Goal: Use online tool/utility: Utilize a website feature to perform a specific function

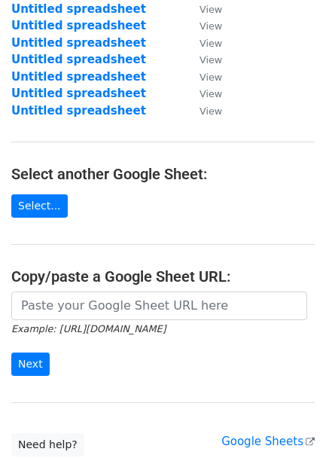
scroll to position [167, 0]
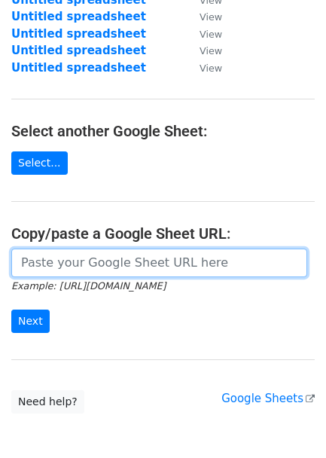
drag, startPoint x: 76, startPoint y: 266, endPoint x: 84, endPoint y: 275, distance: 11.7
click at [76, 266] on input "url" at bounding box center [159, 262] width 296 height 29
paste input "[URL][DOMAIN_NAME]"
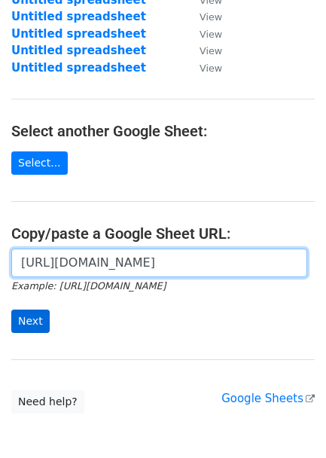
type input "https://docs.google.com/spreadsheets/d/1VN8WtESNkpGGZcNtMZbiwYiqjwmaJxbDj3W-bgq…"
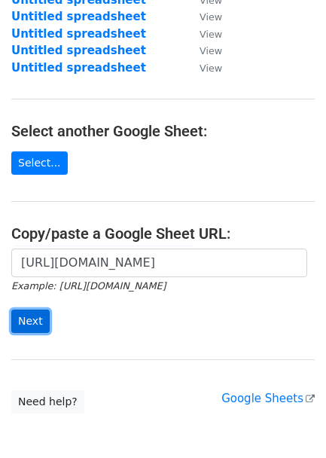
click at [27, 324] on input "Next" at bounding box center [30, 320] width 38 height 23
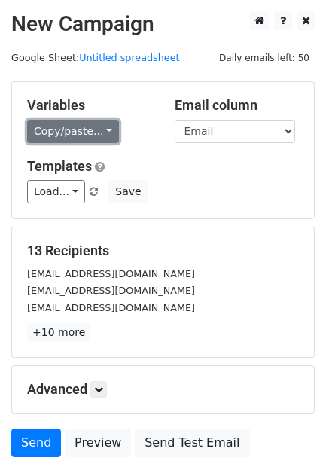
click at [88, 134] on link "Copy/paste..." at bounding box center [73, 131] width 92 height 23
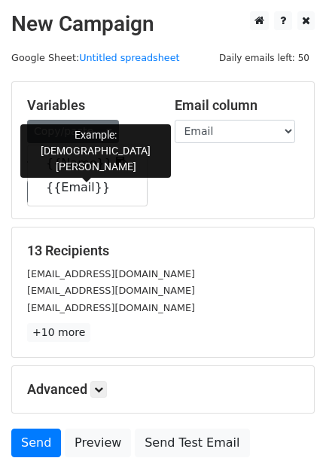
click at [123, 159] on link "{{Name}}" at bounding box center [87, 163] width 119 height 24
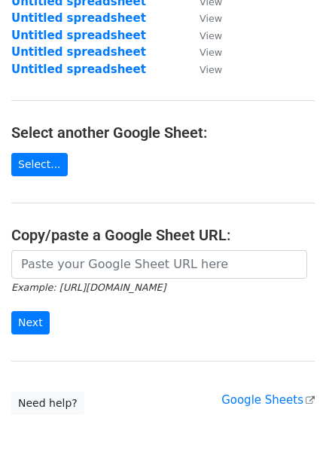
scroll to position [167, 0]
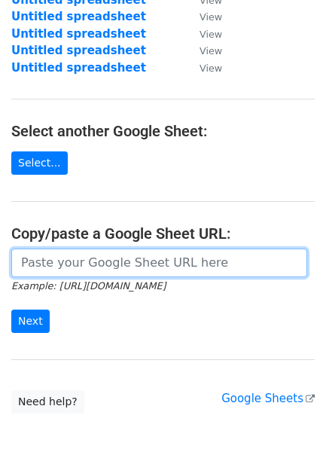
click at [92, 266] on input "url" at bounding box center [159, 262] width 296 height 29
paste input "[URL][DOMAIN_NAME]"
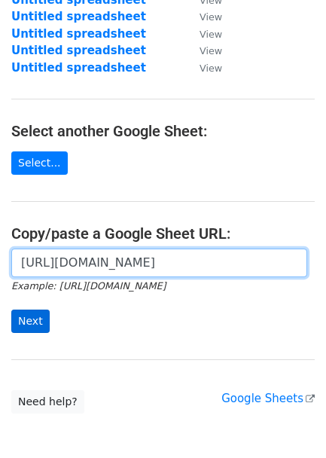
type input "[URL][DOMAIN_NAME]"
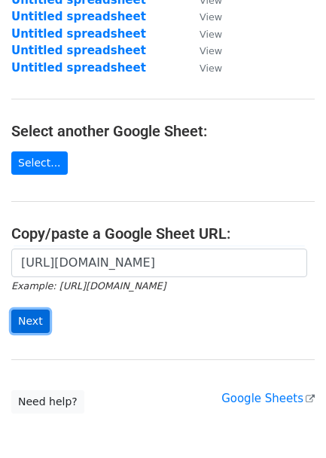
click at [11, 317] on input "Next" at bounding box center [30, 320] width 38 height 23
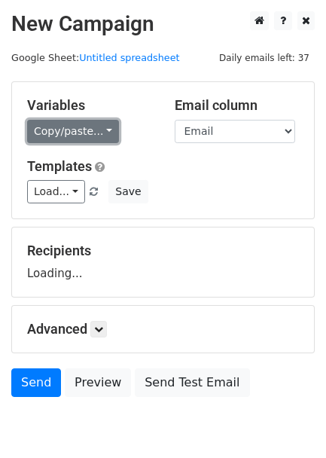
click at [64, 131] on link "Copy/paste..." at bounding box center [73, 131] width 92 height 23
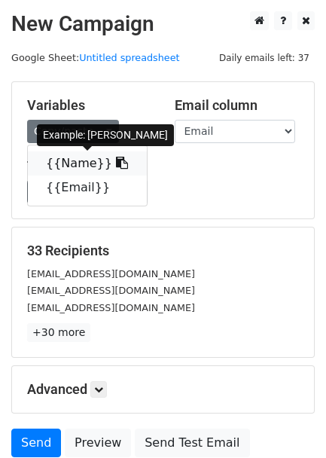
click at [62, 162] on link "{{Name}}" at bounding box center [87, 163] width 119 height 24
